Goal: Navigation & Orientation: Understand site structure

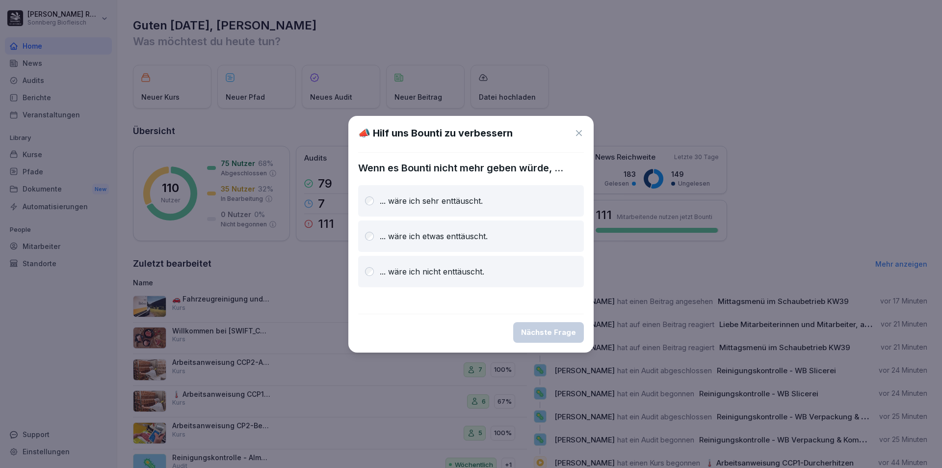
click at [583, 134] on icon at bounding box center [579, 133] width 10 height 10
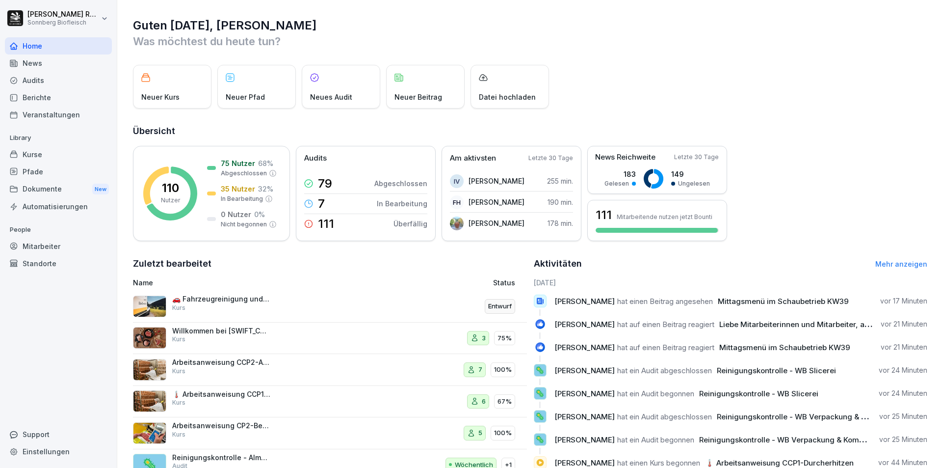
click at [57, 155] on div "Kurse" at bounding box center [58, 154] width 107 height 17
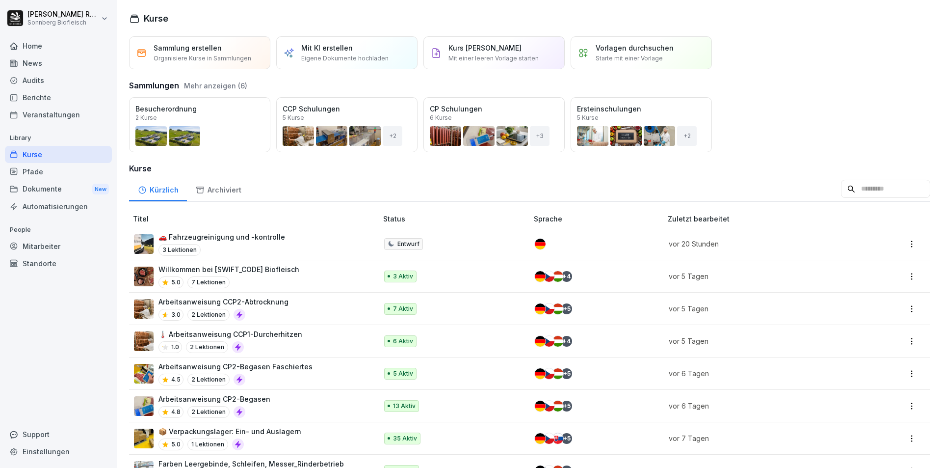
click at [212, 249] on div "3 Lektionen" at bounding box center [222, 250] width 127 height 12
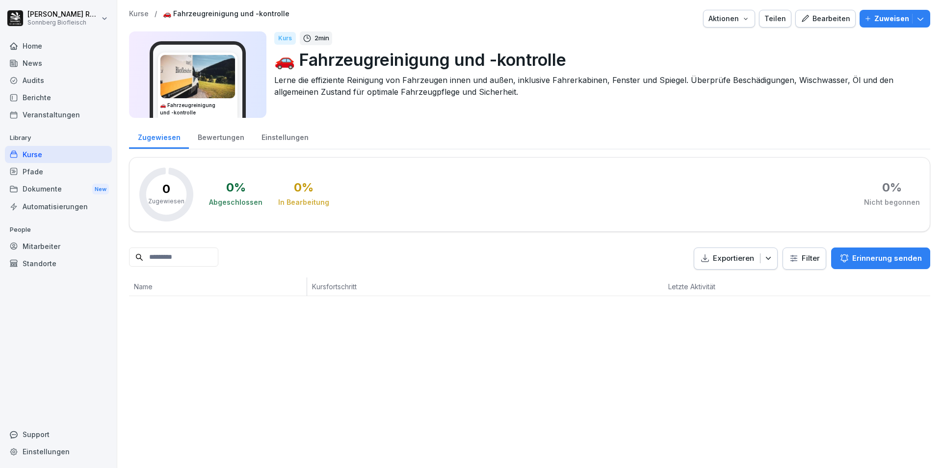
click at [916, 21] on icon "button" at bounding box center [921, 19] width 10 height 10
click at [658, 144] on div "Zugewiesen Bewertungen Einstellungen" at bounding box center [530, 137] width 802 height 26
click at [36, 75] on div "Audits" at bounding box center [58, 80] width 107 height 17
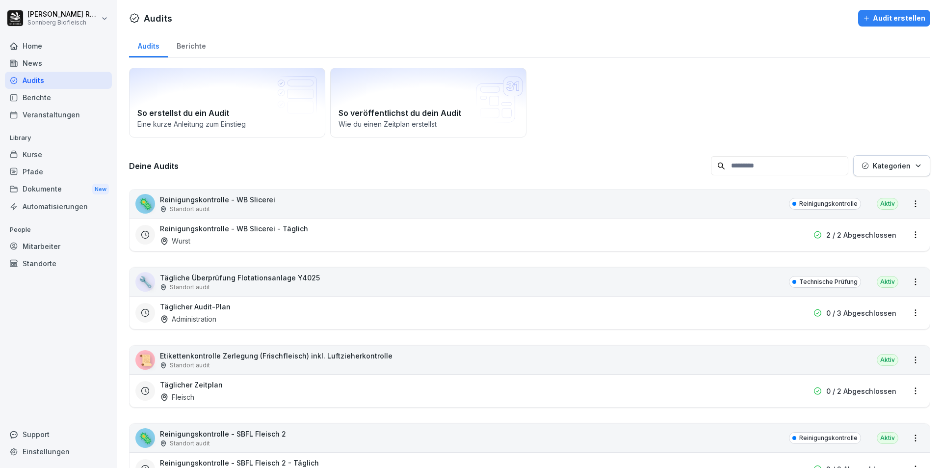
click at [53, 245] on div "Mitarbeiter" at bounding box center [58, 246] width 107 height 17
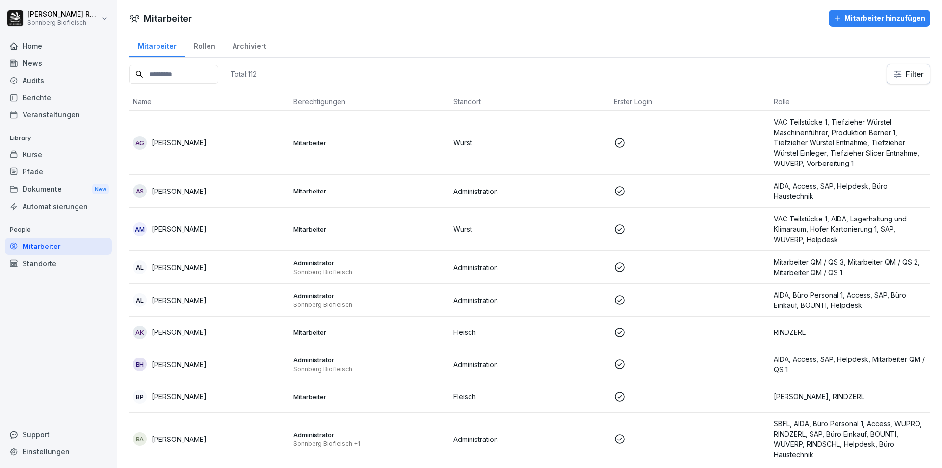
click at [195, 78] on input at bounding box center [173, 74] width 89 height 19
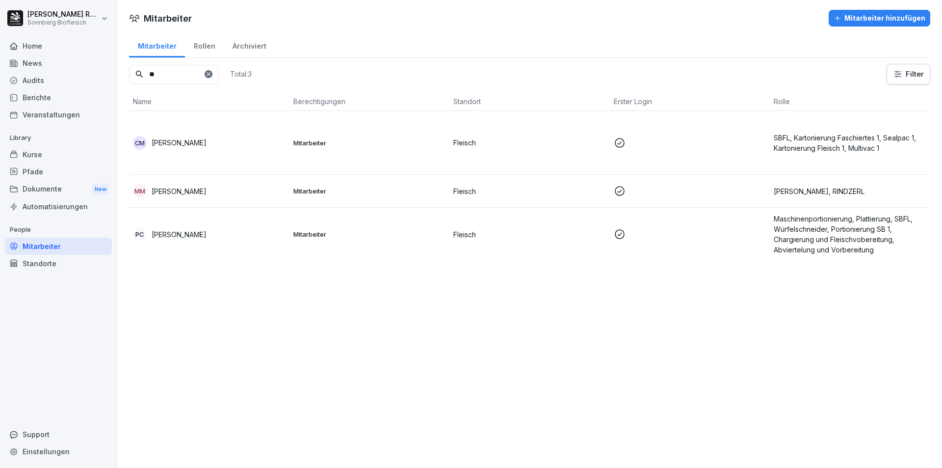
type input "**"
click at [545, 244] on td "Fleisch" at bounding box center [530, 234] width 160 height 53
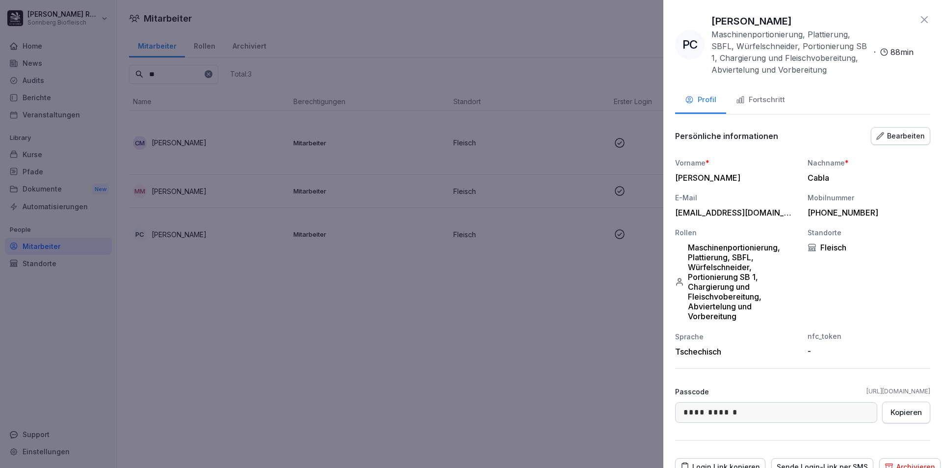
click at [919, 18] on icon at bounding box center [925, 20] width 12 height 12
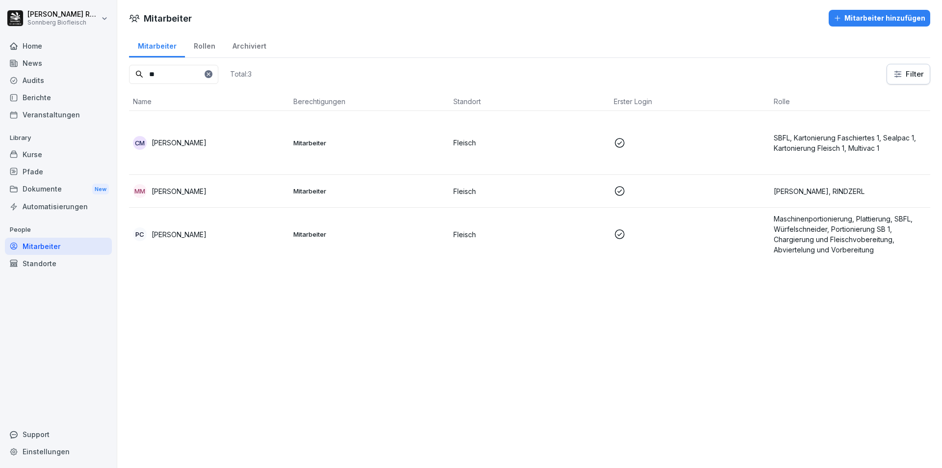
drag, startPoint x: 172, startPoint y: 79, endPoint x: 119, endPoint y: 72, distance: 52.9
click at [119, 72] on div "Mitarbeiter Rollen Archiviert ** Total: 3 Filter Name Berechtigungen Standort E…" at bounding box center [529, 150] width 825 height 236
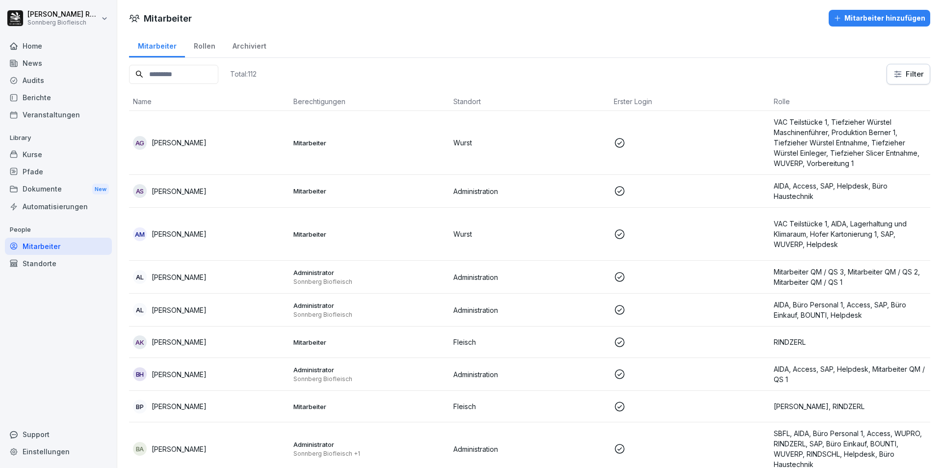
click at [44, 154] on div "Kurse" at bounding box center [58, 154] width 107 height 17
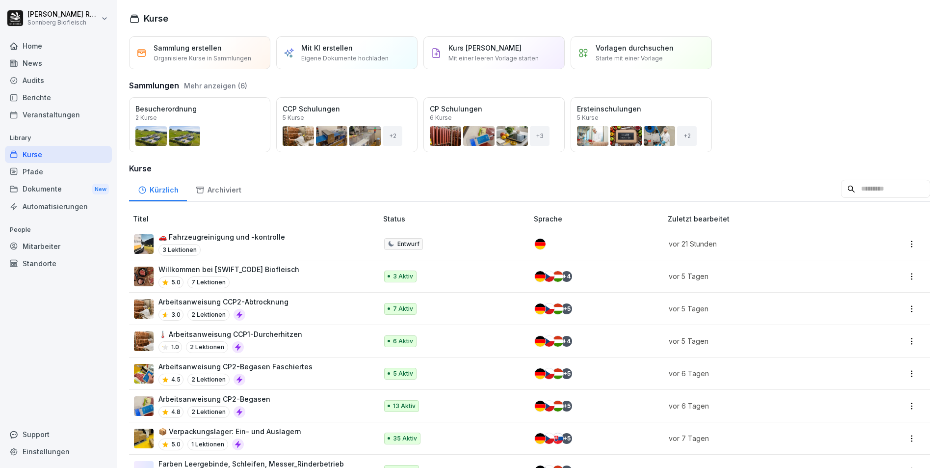
click at [33, 41] on div "Home" at bounding box center [58, 45] width 107 height 17
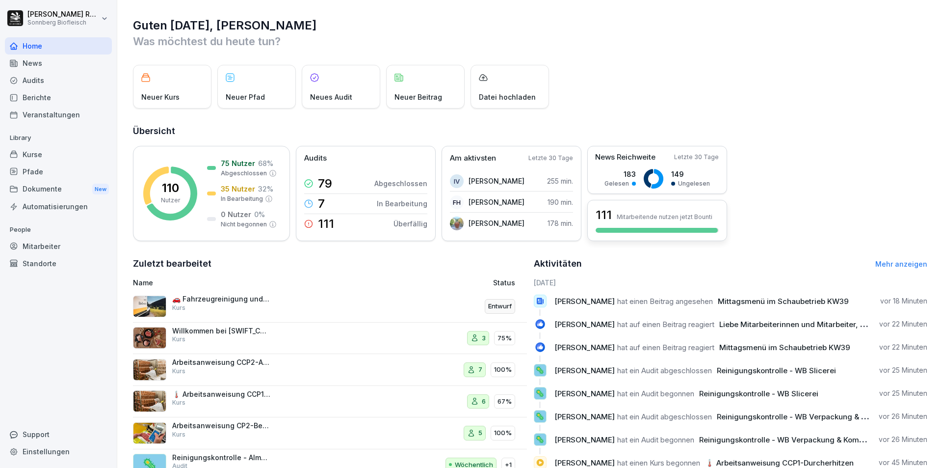
click at [637, 220] on p "Mitarbeitende nutzen jetzt Bounti" at bounding box center [665, 216] width 96 height 7
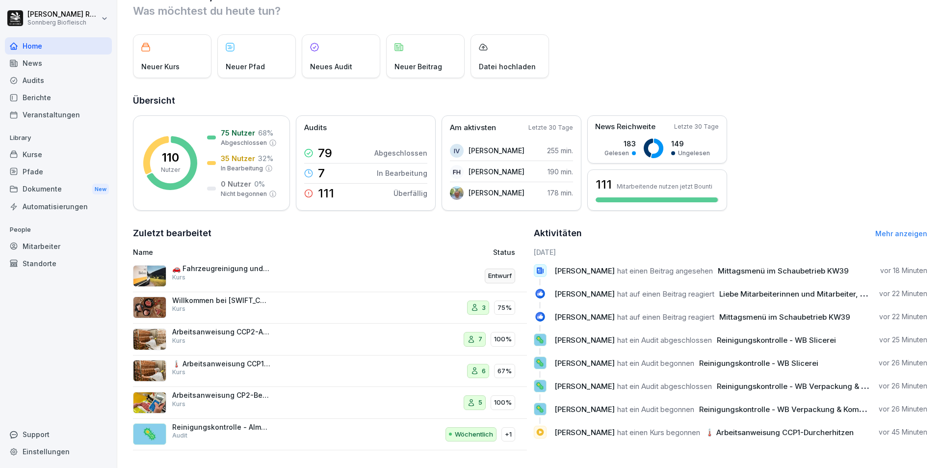
click at [21, 67] on div "News" at bounding box center [58, 62] width 107 height 17
click at [60, 66] on div "News" at bounding box center [58, 62] width 107 height 17
click at [48, 84] on div "Audits" at bounding box center [58, 80] width 107 height 17
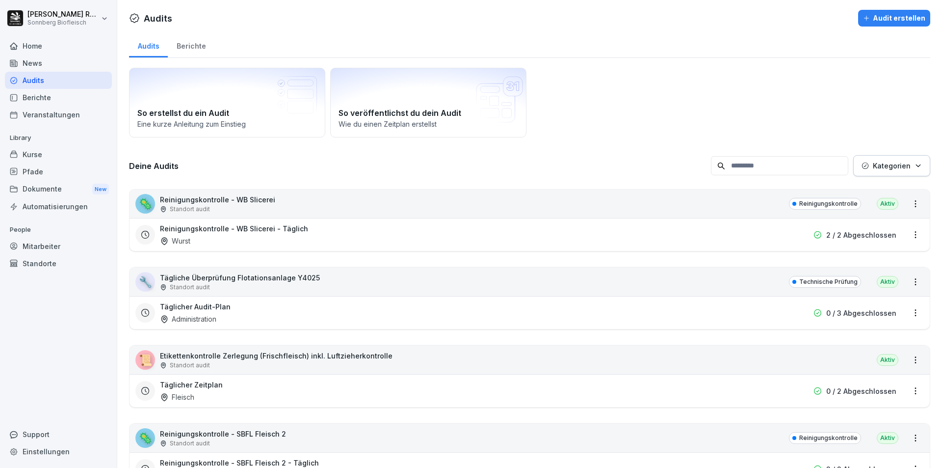
click at [61, 95] on div "Berichte" at bounding box center [58, 97] width 107 height 17
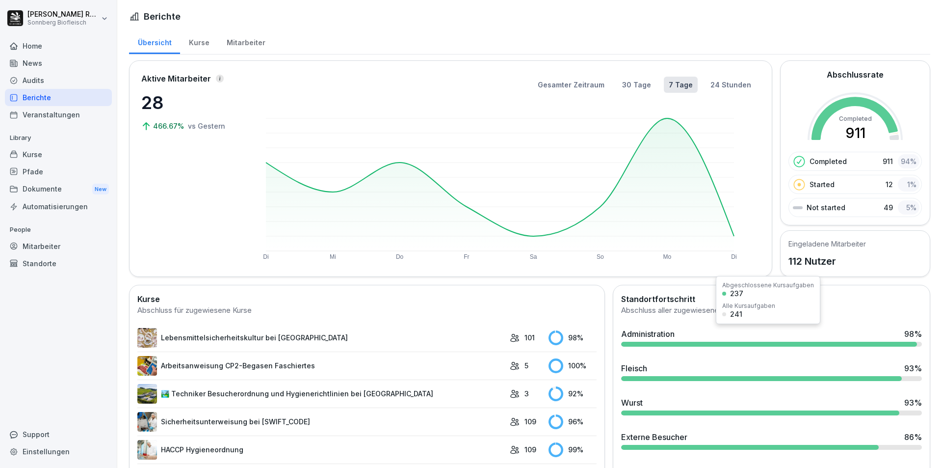
click at [782, 335] on div "Administration 98 %" at bounding box center [771, 334] width 301 height 12
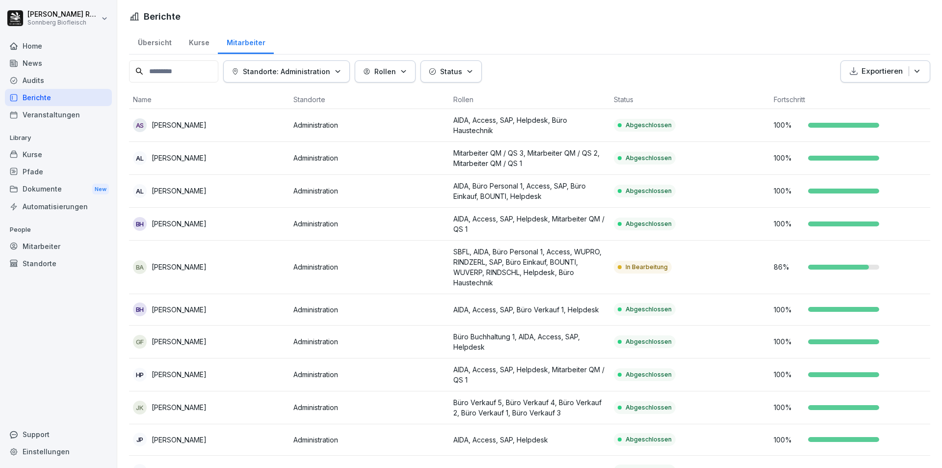
click at [41, 45] on div "Home" at bounding box center [58, 45] width 107 height 17
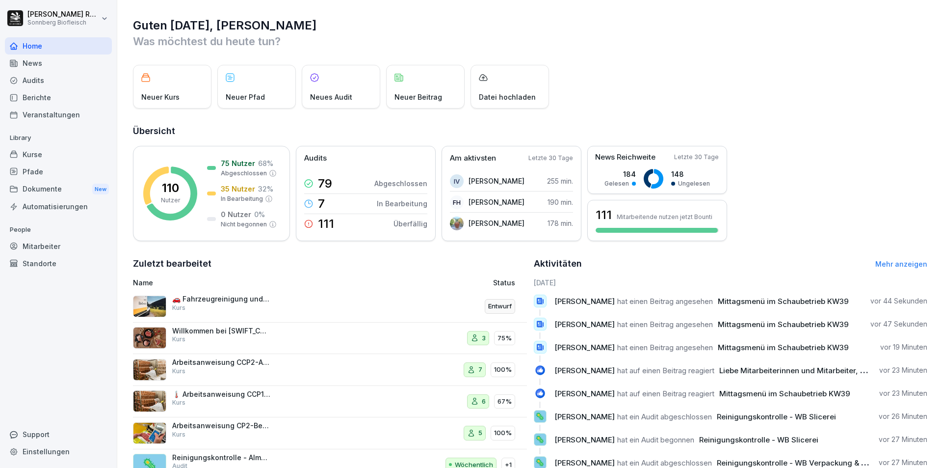
scroll to position [38, 0]
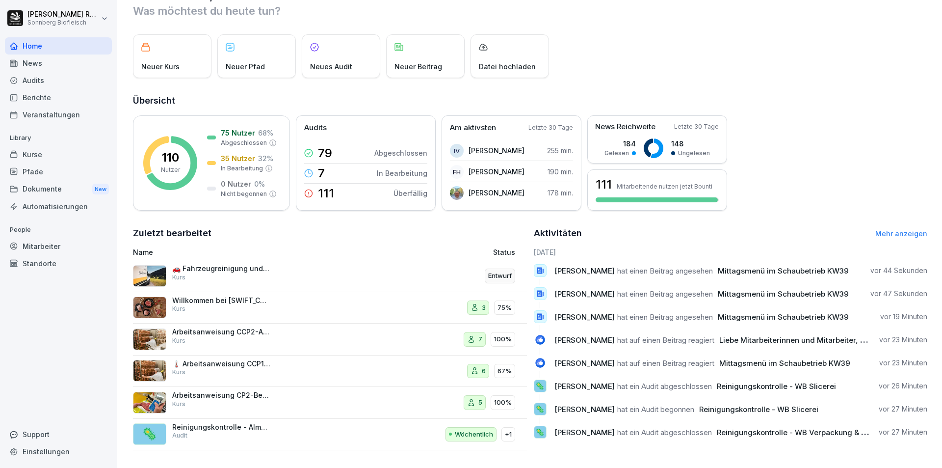
click at [904, 237] on div "Aktivitäten Mehr anzeigen [DATE] [PERSON_NAME] hat einen Beitrag angesehen Mitt…" at bounding box center [731, 338] width 394 height 224
click at [904, 231] on link "Mehr anzeigen" at bounding box center [902, 233] width 52 height 8
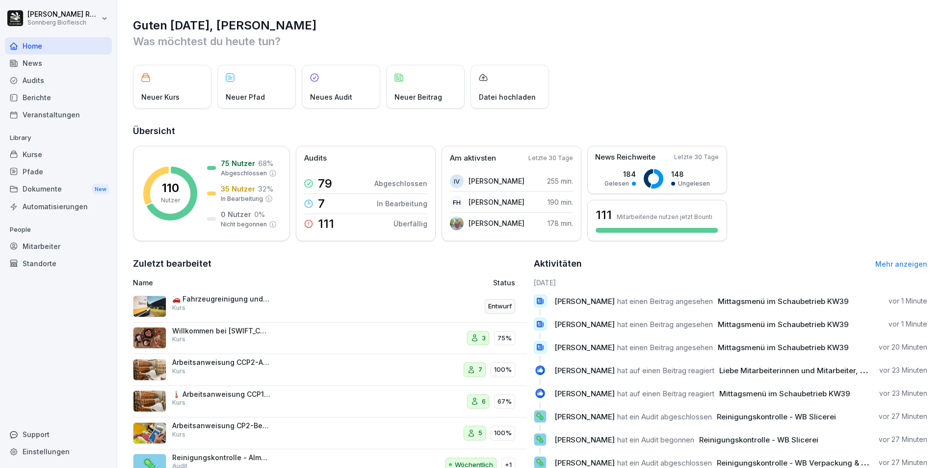
click at [57, 159] on div "Kurse" at bounding box center [58, 154] width 107 height 17
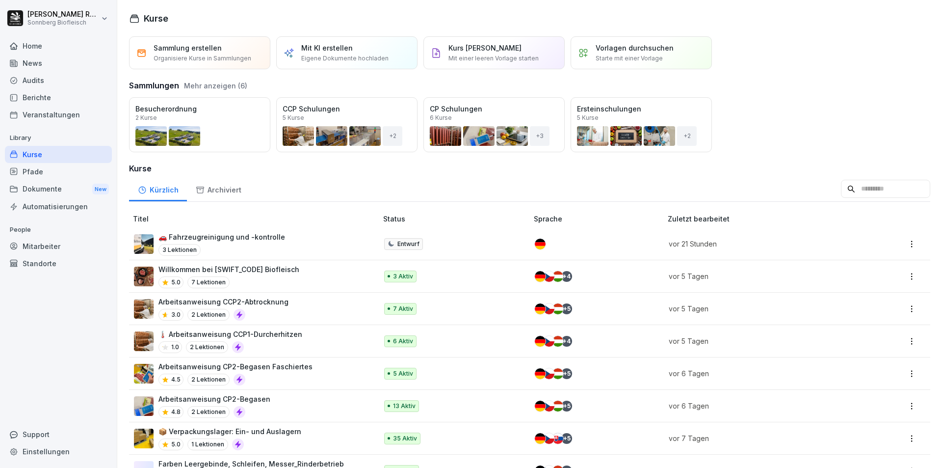
click at [67, 208] on div "Automatisierungen" at bounding box center [58, 206] width 107 height 17
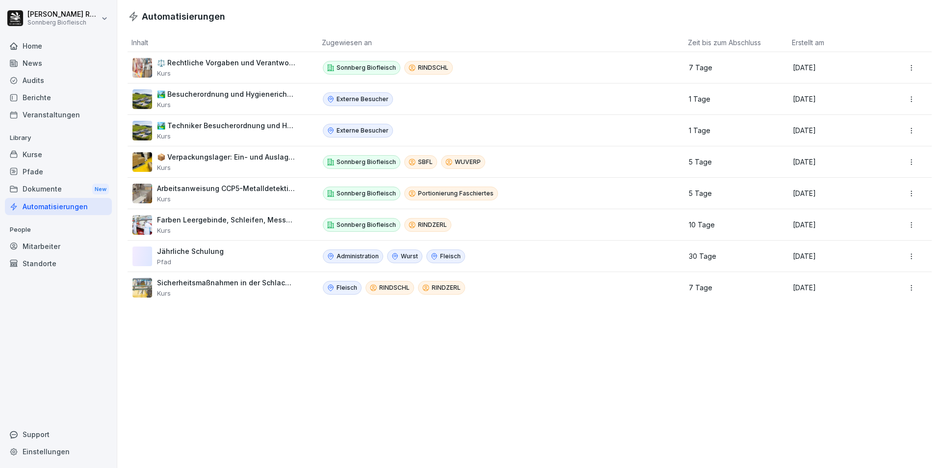
click at [273, 167] on p "Kurs" at bounding box center [226, 167] width 139 height 8
click at [902, 156] on html "[PERSON_NAME] Sonnberg Biofleisch Home News Audits Berichte Veranstaltungen Lib…" at bounding box center [471, 234] width 942 height 468
click at [660, 145] on html "[PERSON_NAME] Sonnberg Biofleisch Home News Audits Berichte Veranstaltungen Lib…" at bounding box center [471, 234] width 942 height 468
click at [258, 160] on p "📦 Verpackungslager: Ein- und Auslagern" at bounding box center [226, 157] width 139 height 9
click at [259, 160] on p "📦 Verpackungslager: Ein- und Auslagern" at bounding box center [226, 157] width 139 height 9
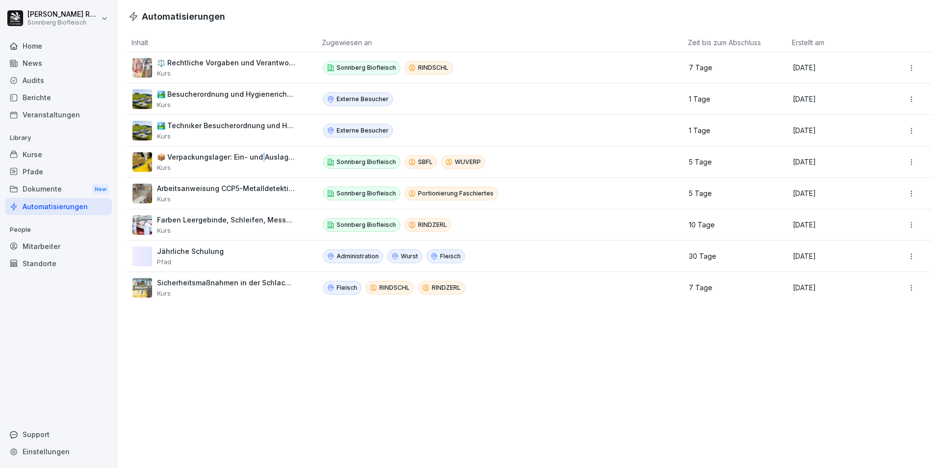
click at [40, 53] on div "Home" at bounding box center [58, 45] width 107 height 17
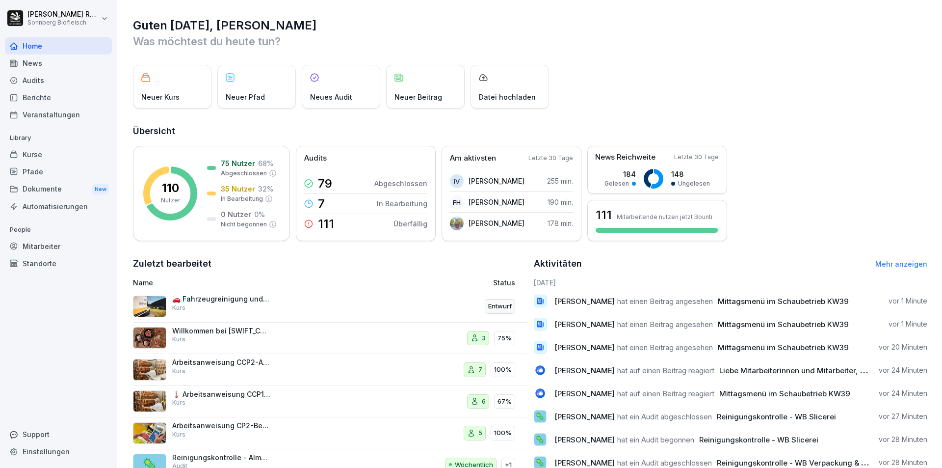
click at [49, 83] on div "Audits" at bounding box center [58, 80] width 107 height 17
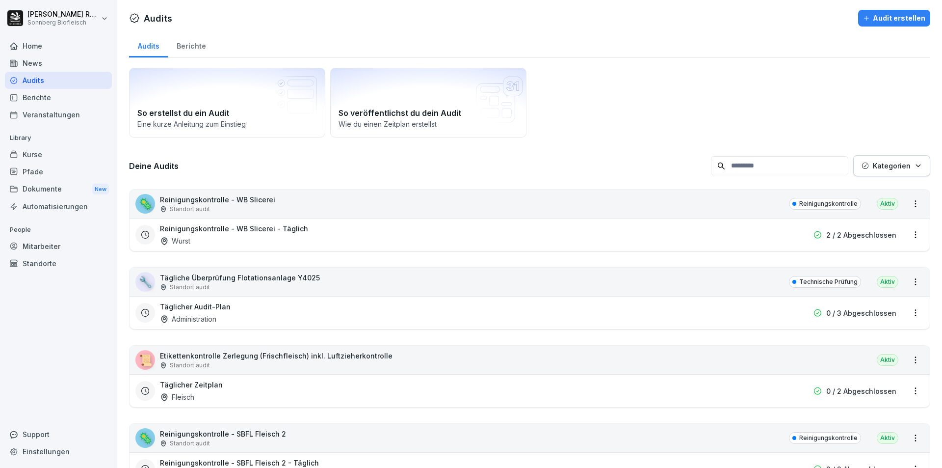
click at [58, 157] on div "Kurse" at bounding box center [58, 154] width 107 height 17
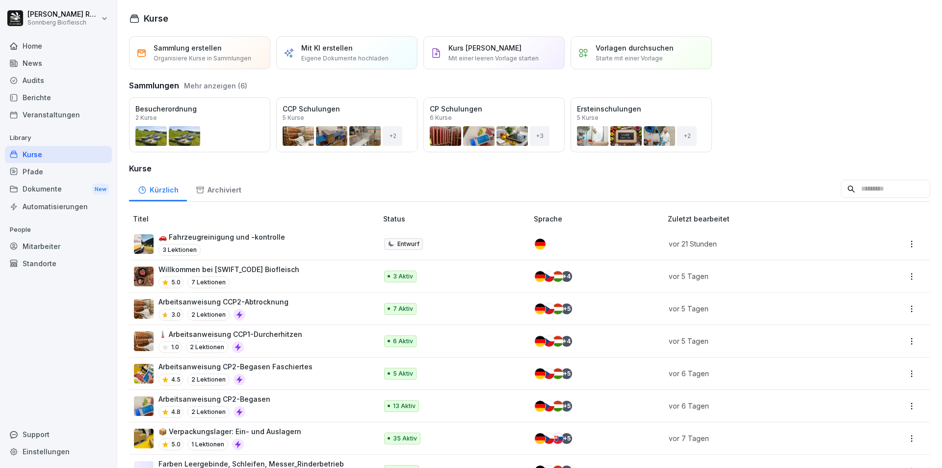
click at [46, 94] on div "Berichte" at bounding box center [58, 97] width 107 height 17
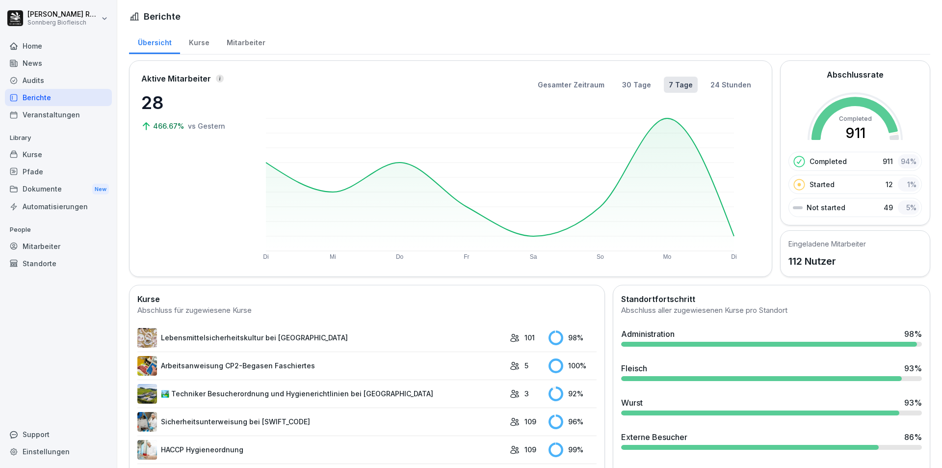
click at [26, 48] on div "Home" at bounding box center [58, 45] width 107 height 17
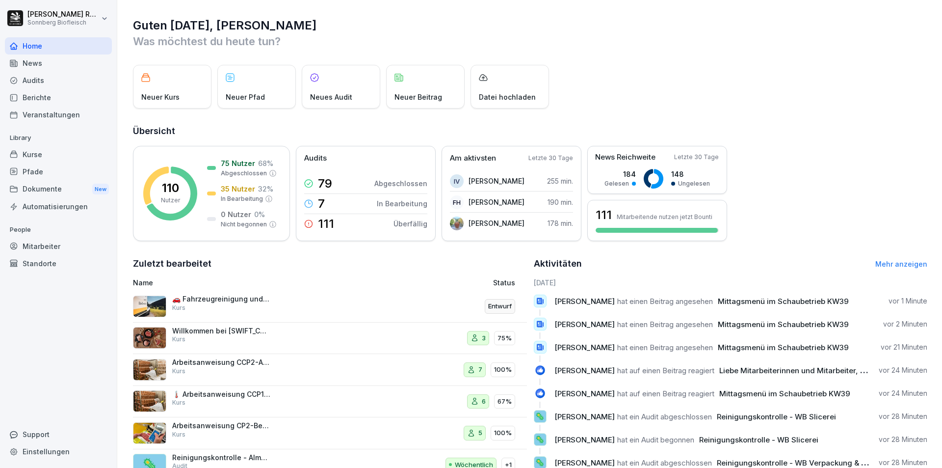
scroll to position [38, 0]
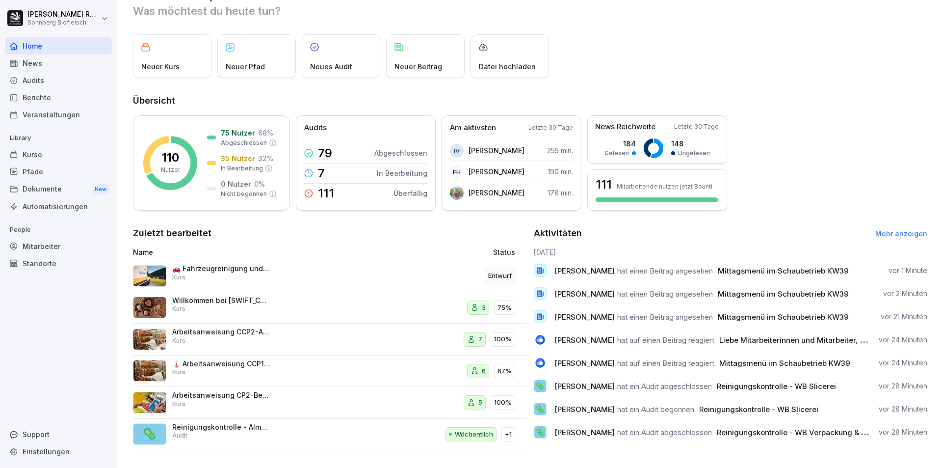
click at [296, 431] on div "🦠 Reinigungskontrolle - Almstraße, Schlachtung/Zerlegung Audit" at bounding box center [256, 435] width 247 height 24
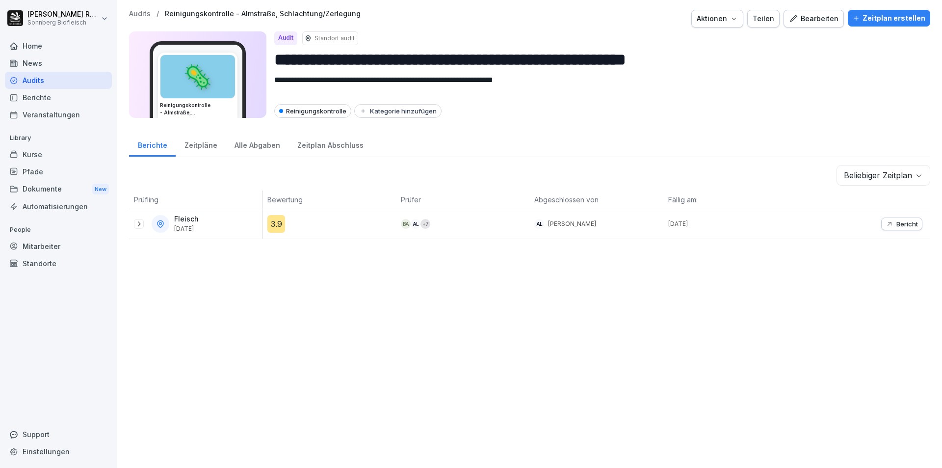
click at [34, 55] on div "News" at bounding box center [58, 62] width 107 height 17
click at [46, 43] on div "Home" at bounding box center [58, 45] width 107 height 17
